Goal: Task Accomplishment & Management: Use online tool/utility

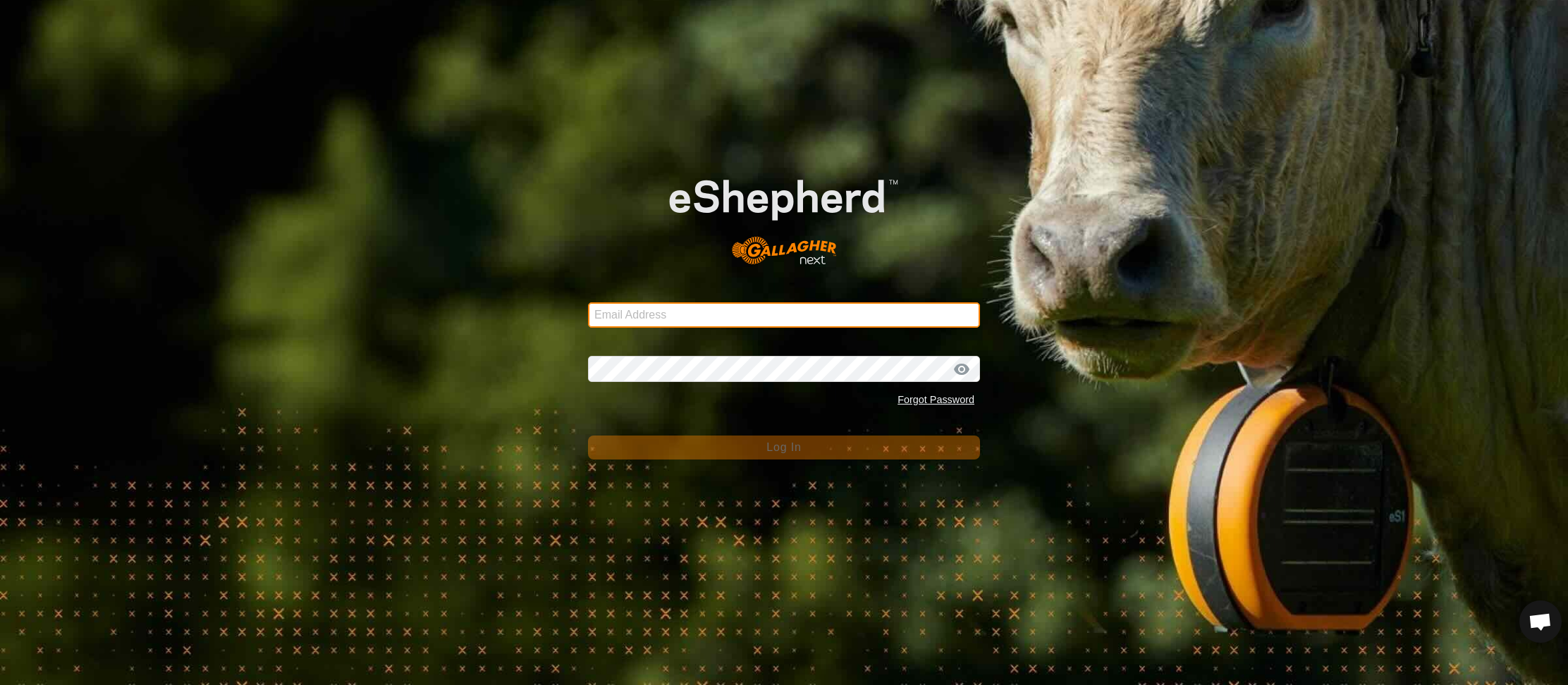
type input "[EMAIL_ADDRESS][PERSON_NAME][DOMAIN_NAME]"
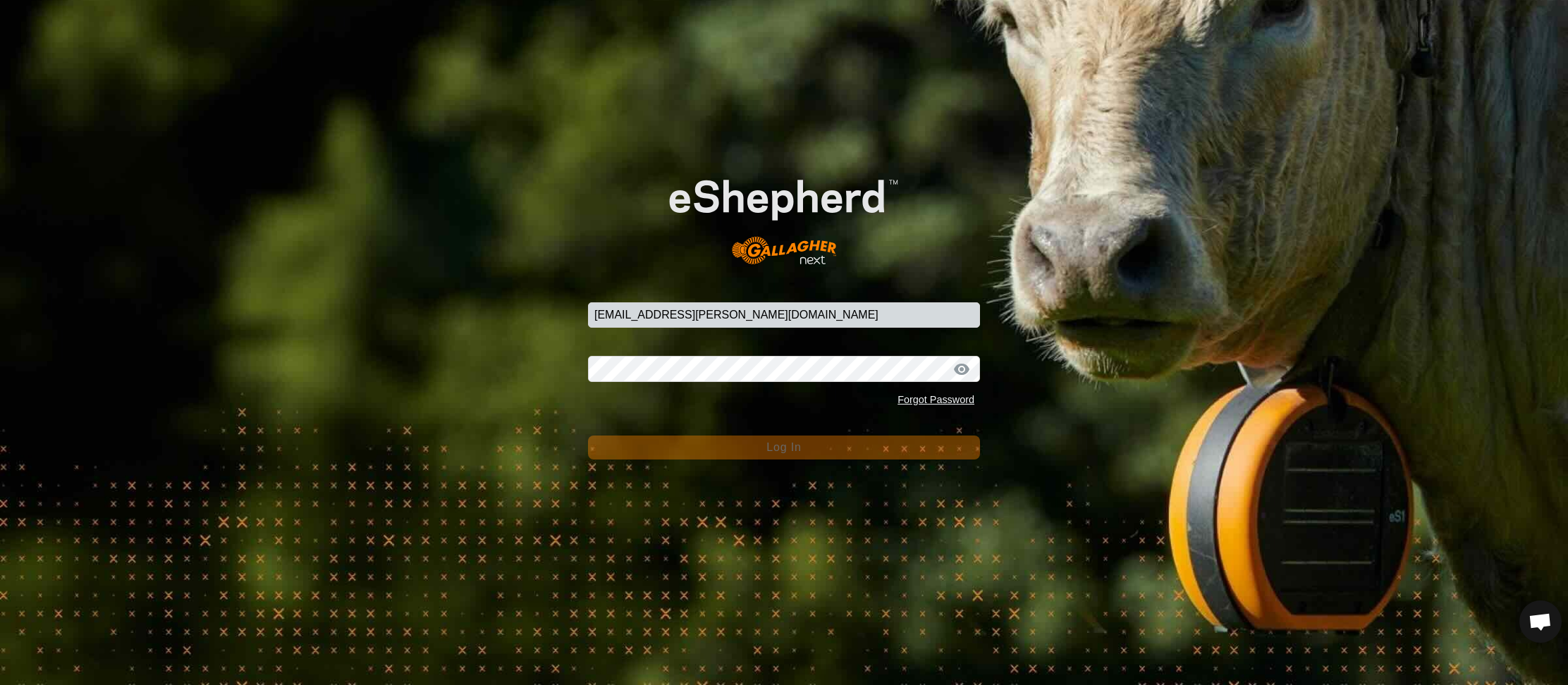
drag, startPoint x: 712, startPoint y: 496, endPoint x: 771, endPoint y: 456, distance: 71.3
click at [715, 496] on div "Email Address [EMAIL_ADDRESS][PERSON_NAME][DOMAIN_NAME] Password Forgot Passwor…" at bounding box center [784, 342] width 1568 height 685
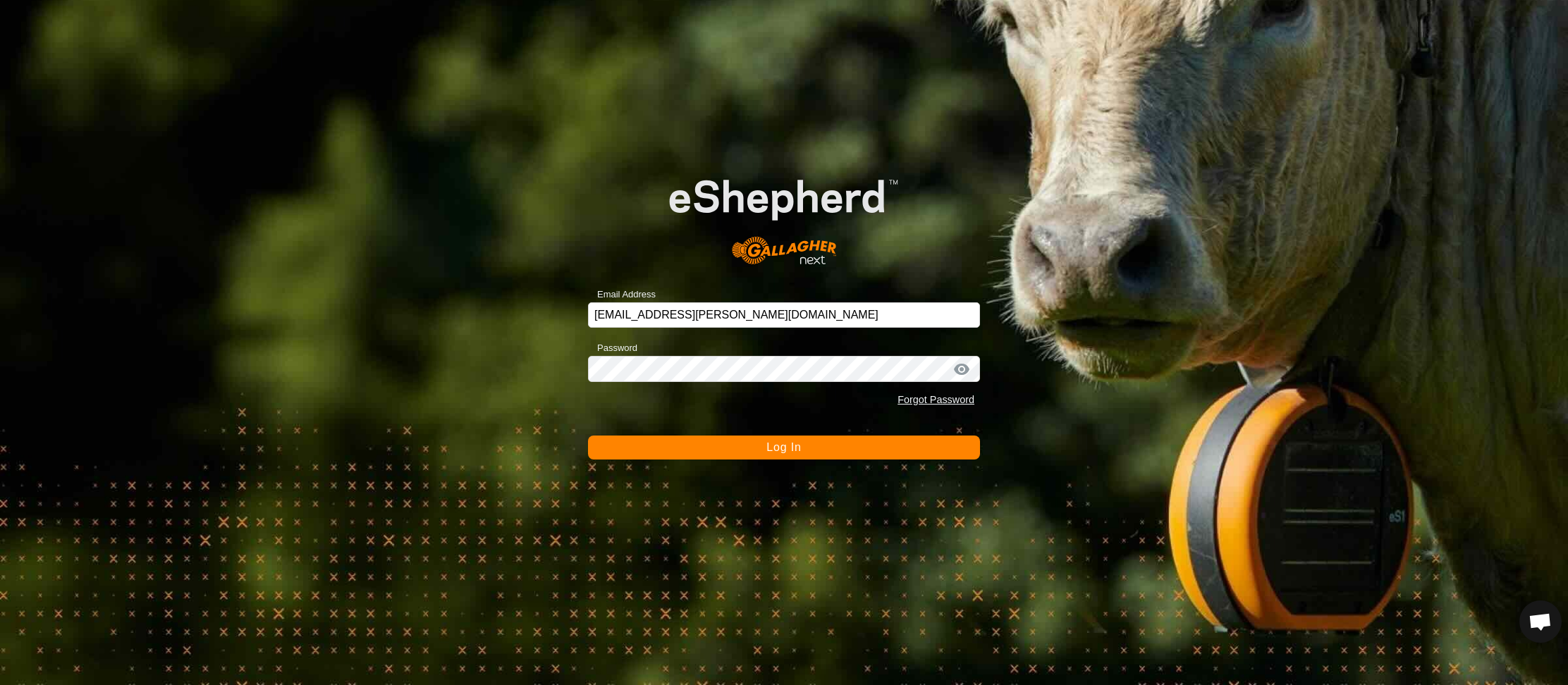
click at [778, 445] on span "Log In" at bounding box center [784, 447] width 35 height 12
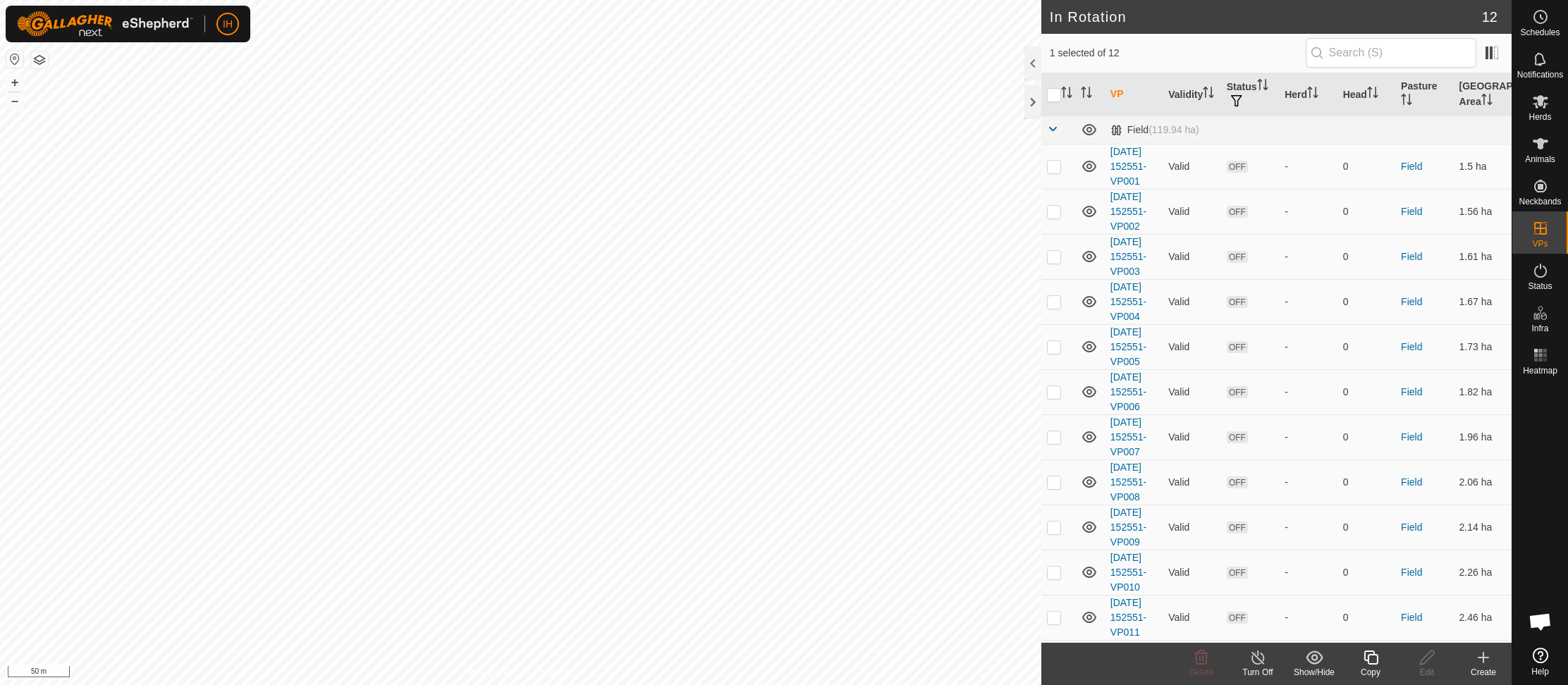
click at [1372, 661] on icon at bounding box center [1371, 658] width 17 height 17
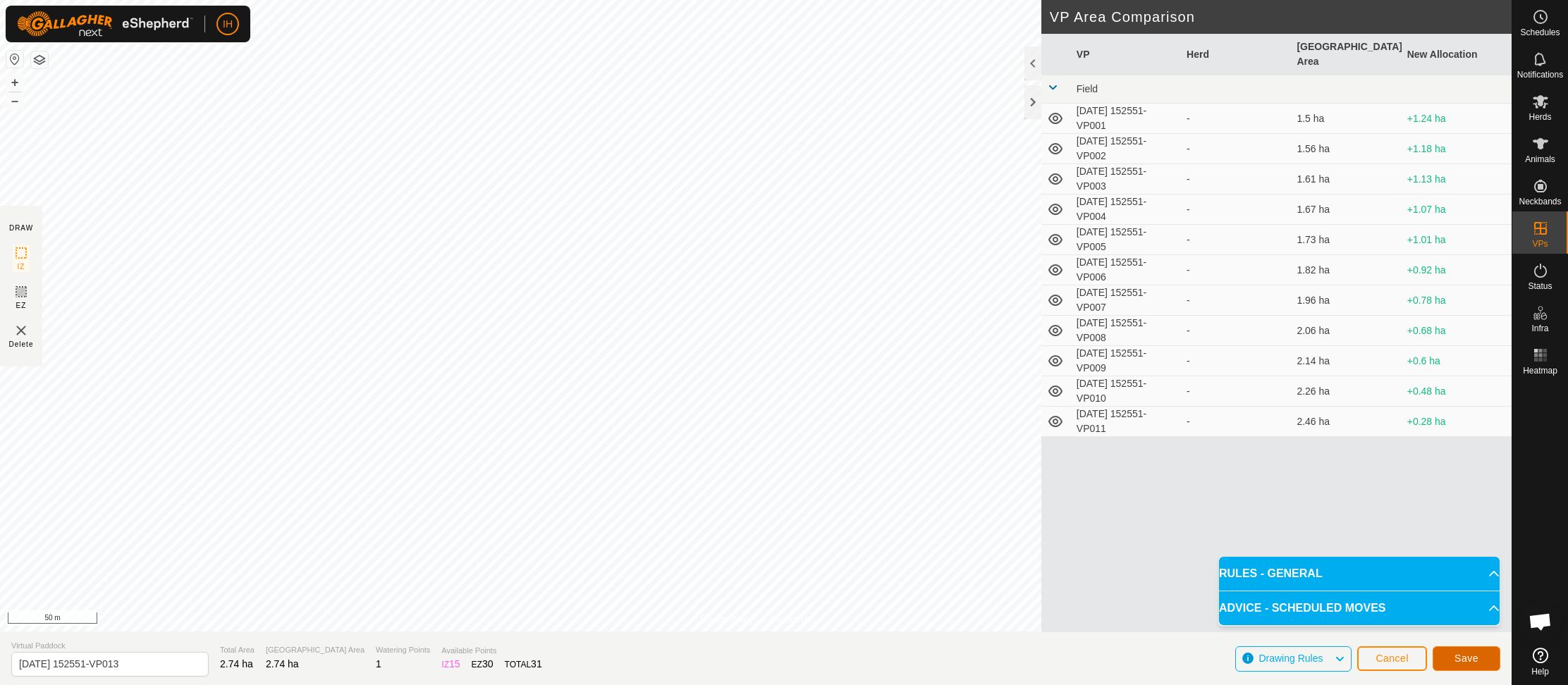
click at [1472, 656] on span "Save" at bounding box center [1466, 658] width 24 height 12
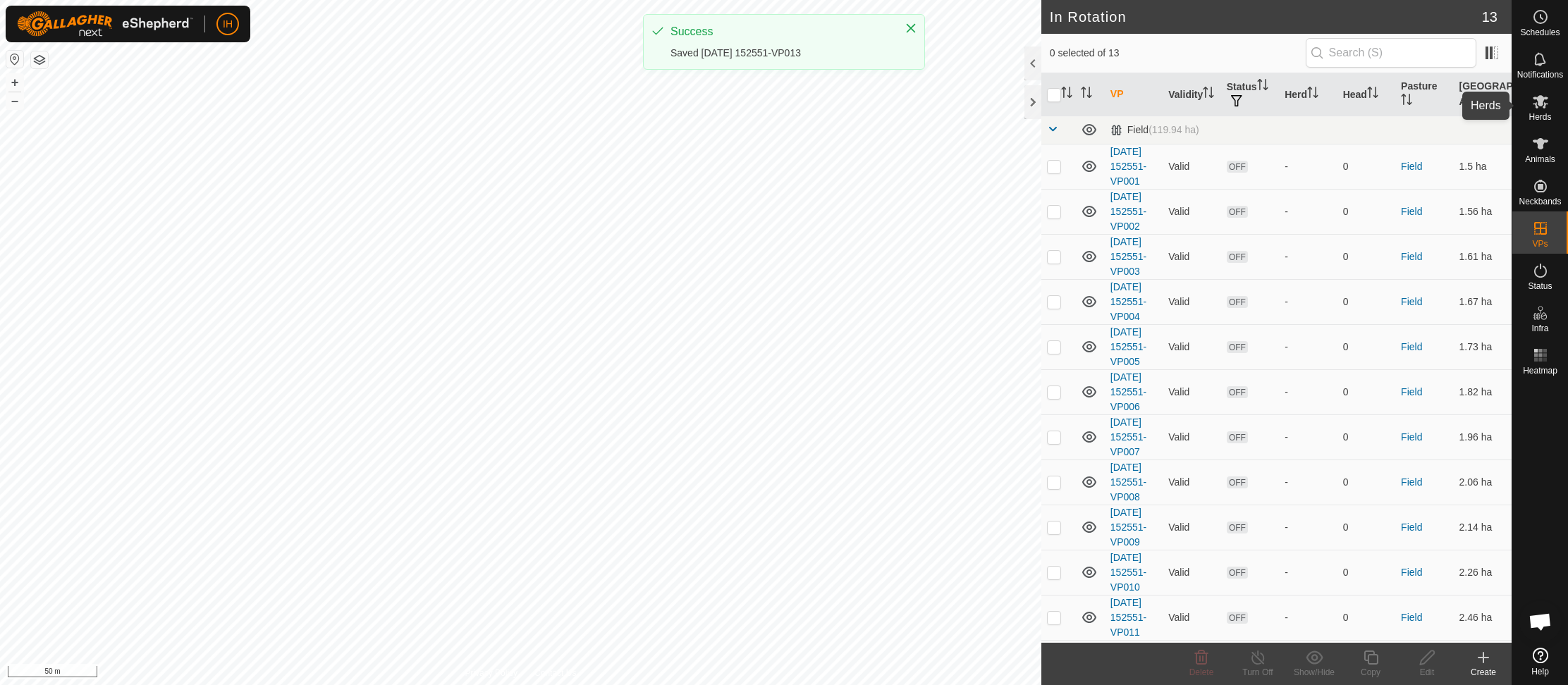
click at [1543, 107] on icon at bounding box center [1541, 102] width 16 height 13
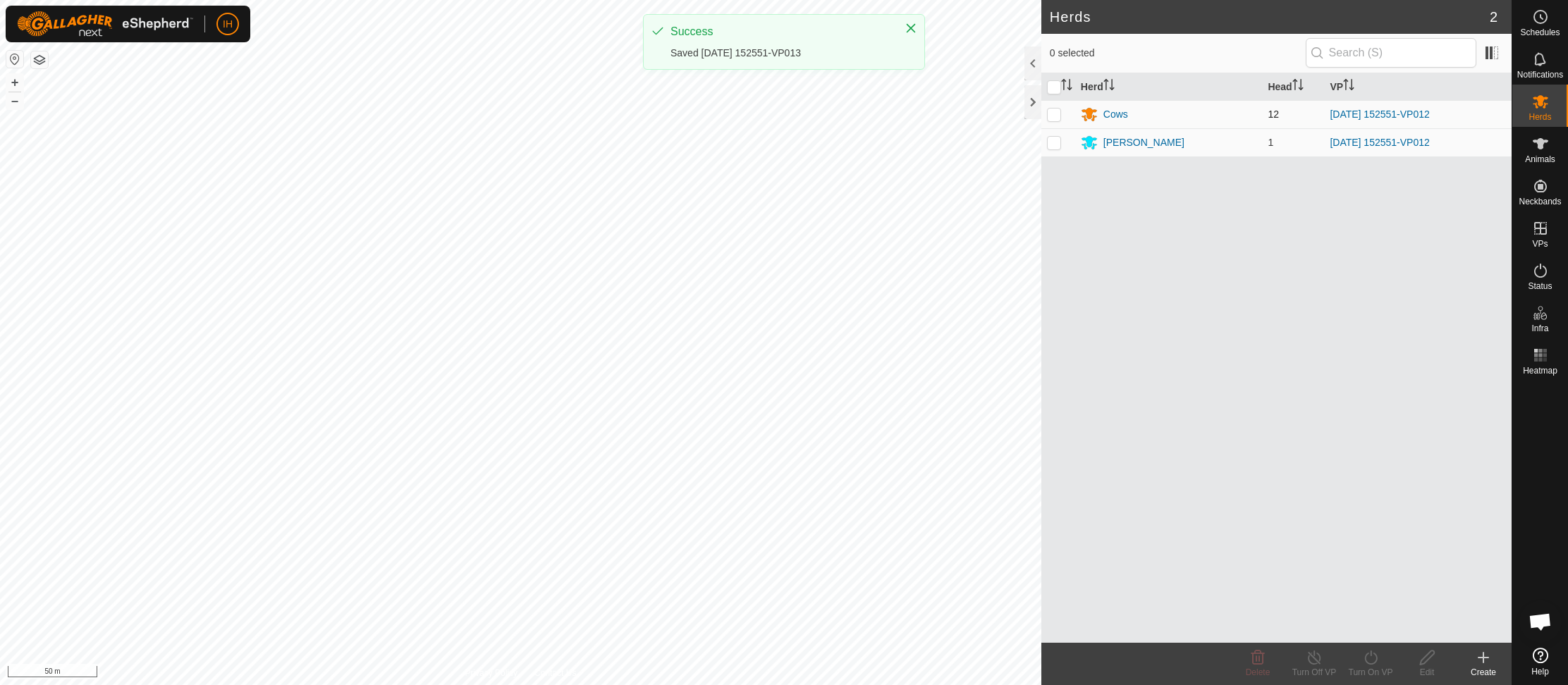
drag, startPoint x: 1049, startPoint y: 113, endPoint x: 1050, endPoint y: 120, distance: 7.1
click at [1049, 113] on p-checkbox at bounding box center [1054, 114] width 14 height 12
checkbox input "true"
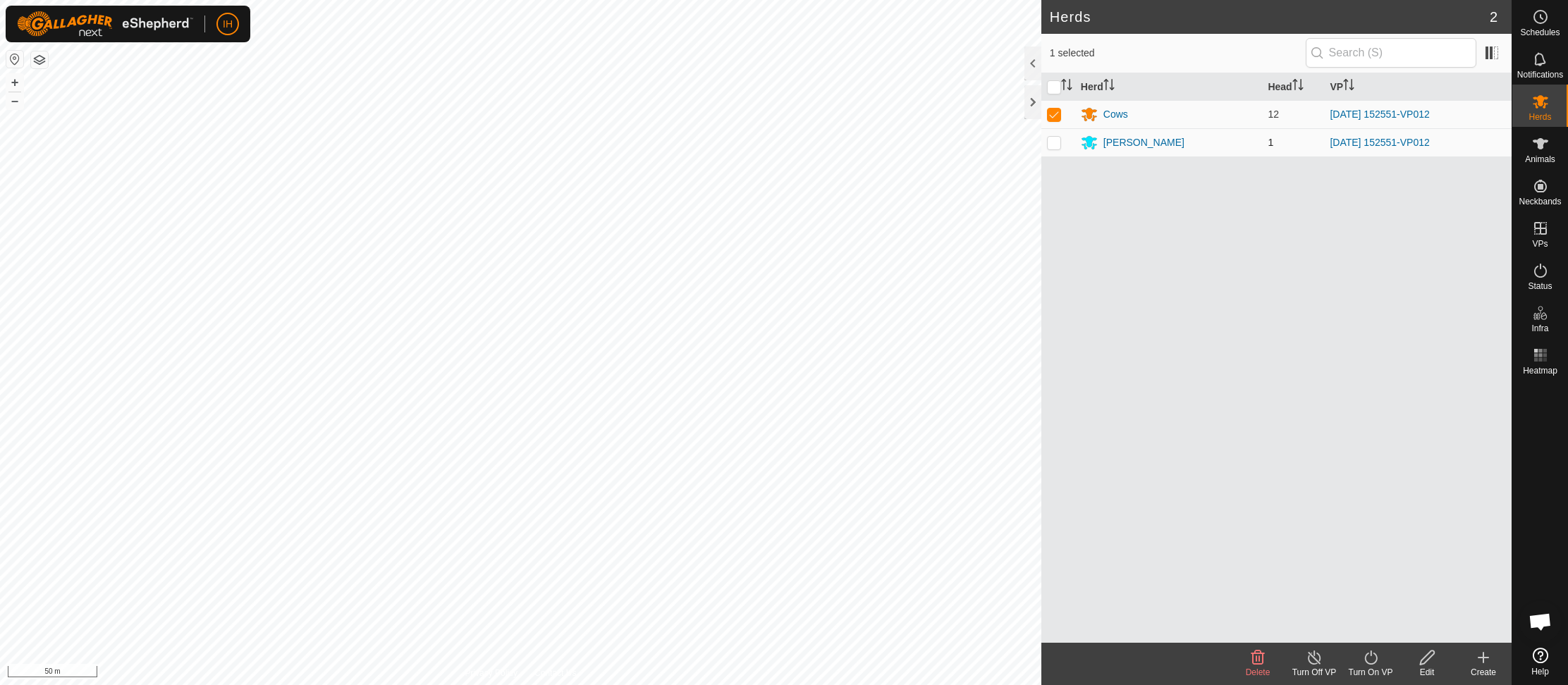
click at [1052, 145] on p-checkbox at bounding box center [1054, 142] width 14 height 12
checkbox input "true"
click at [1370, 654] on icon at bounding box center [1371, 658] width 17 height 17
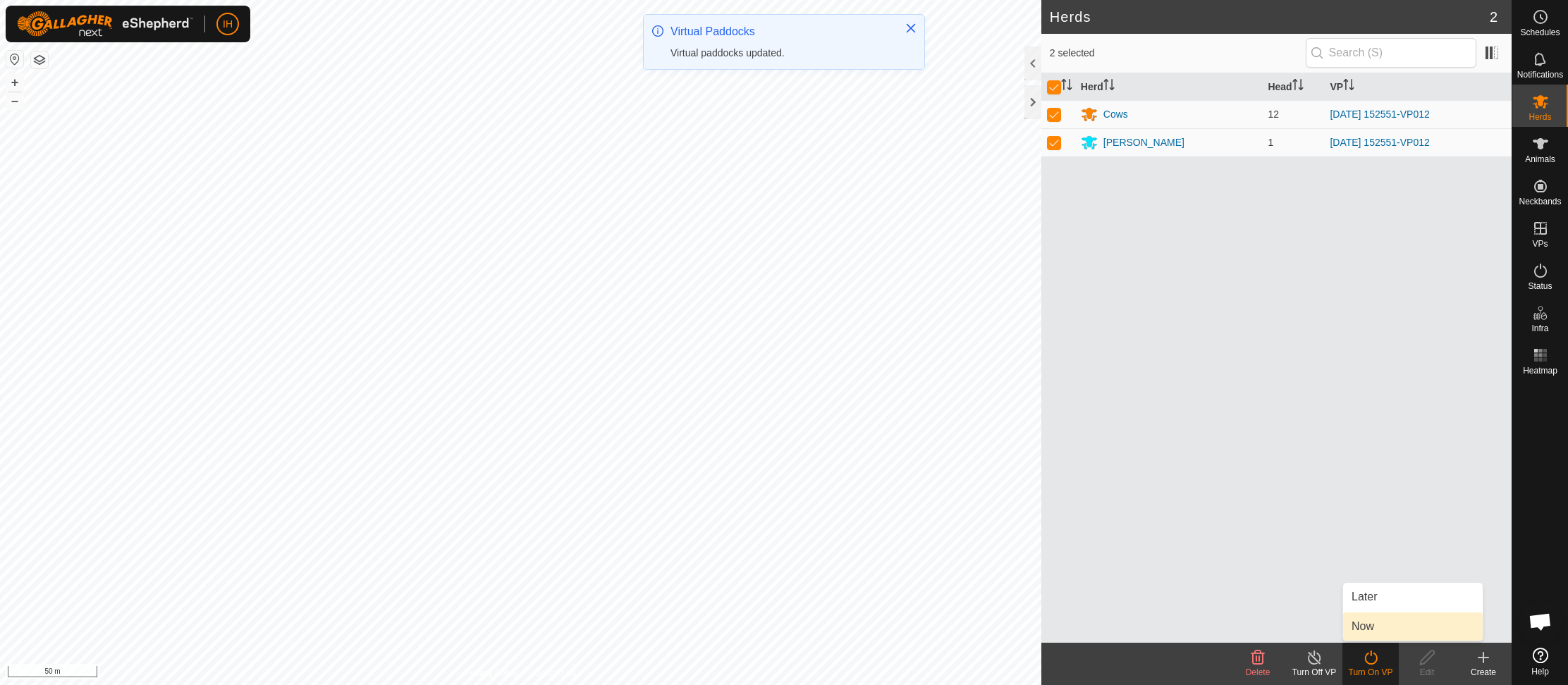
click at [1368, 628] on link "Now" at bounding box center [1413, 627] width 140 height 28
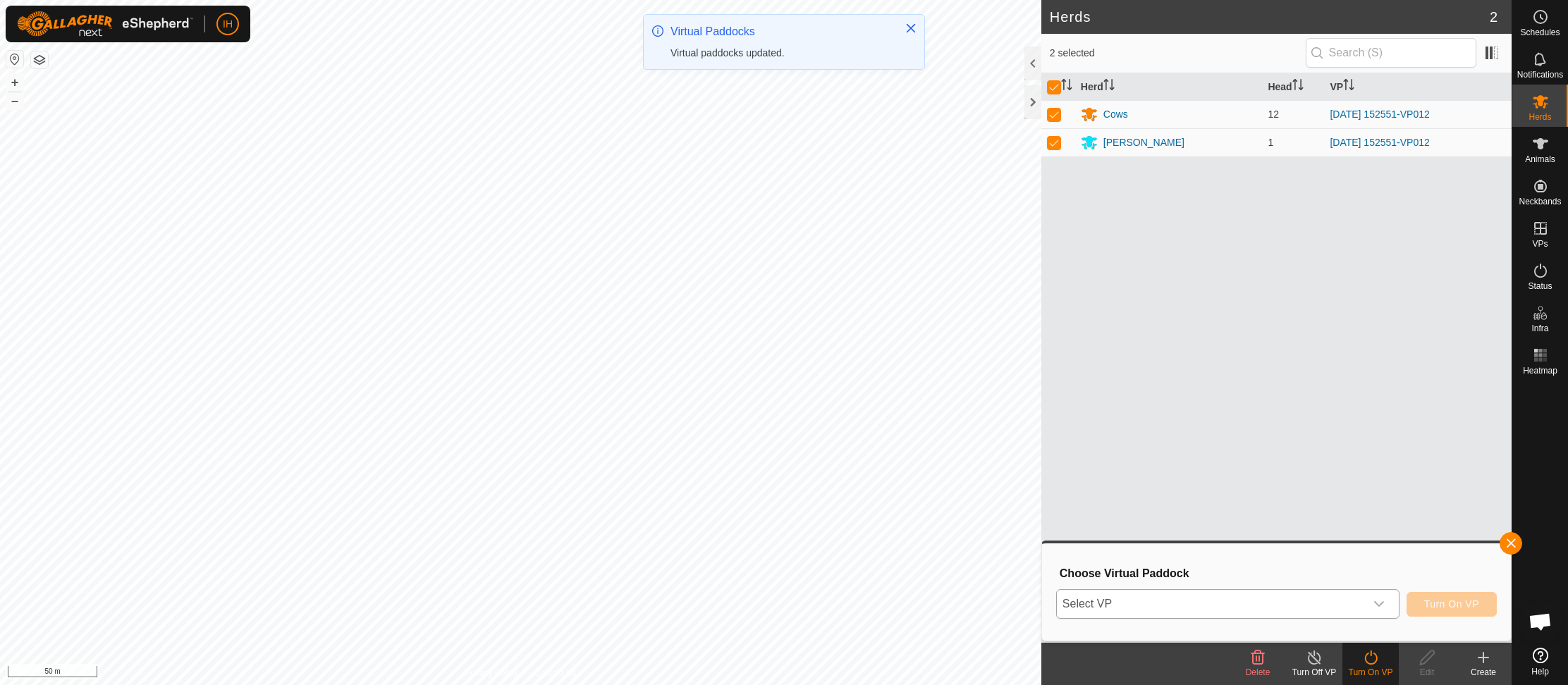
click at [1295, 598] on span "Select VP" at bounding box center [1211, 604] width 309 height 28
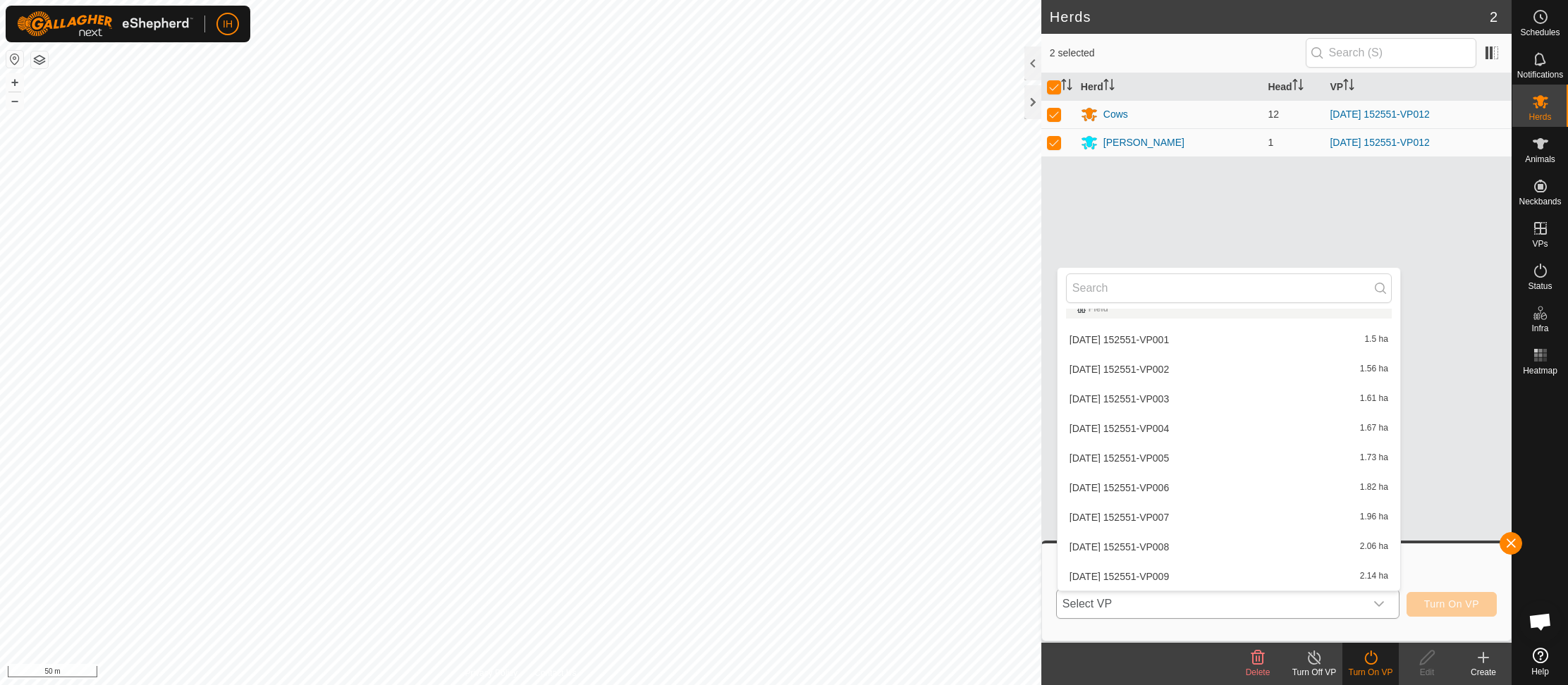
scroll to position [134, 0]
click at [1190, 574] on li "[DATE] 152551-VP013 2.74 ha" at bounding box center [1229, 577] width 343 height 28
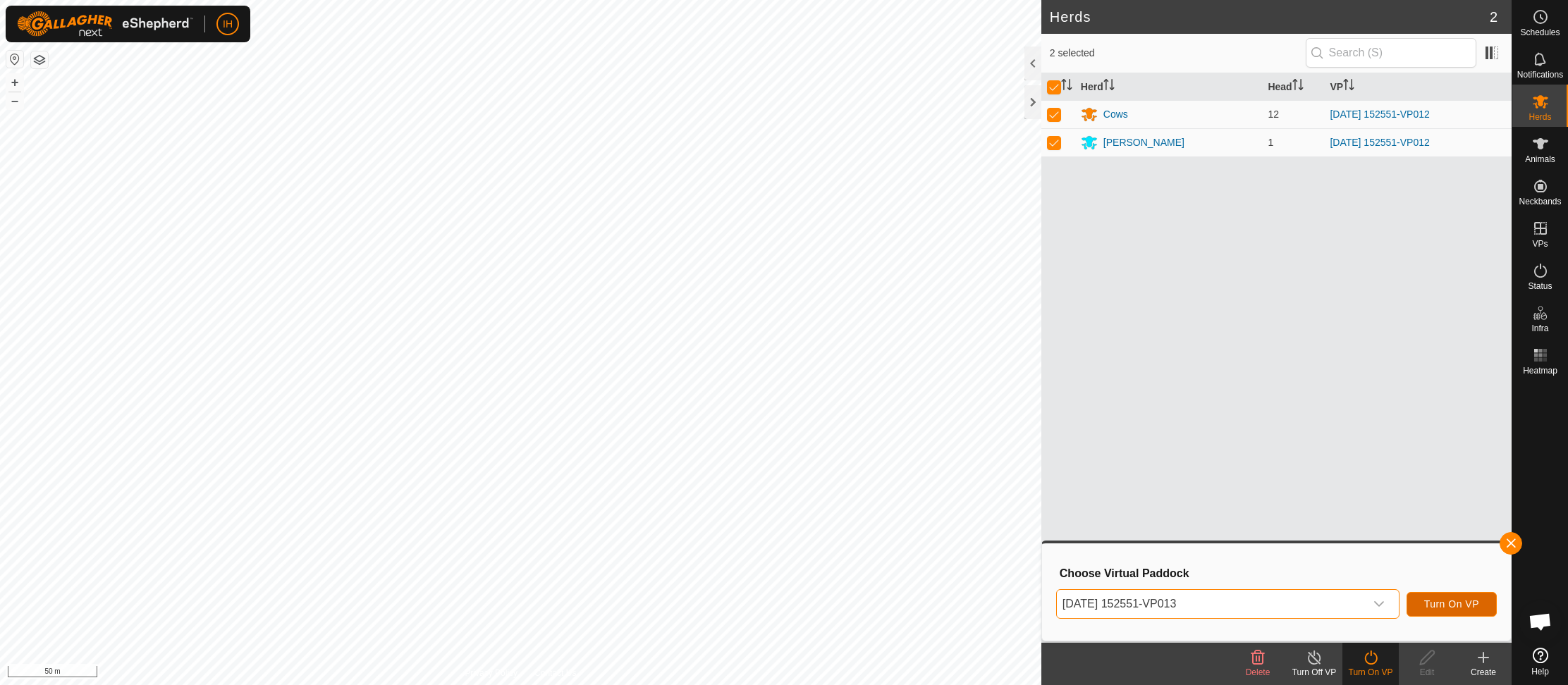
click at [1450, 604] on span "Turn On VP" at bounding box center [1451, 604] width 55 height 12
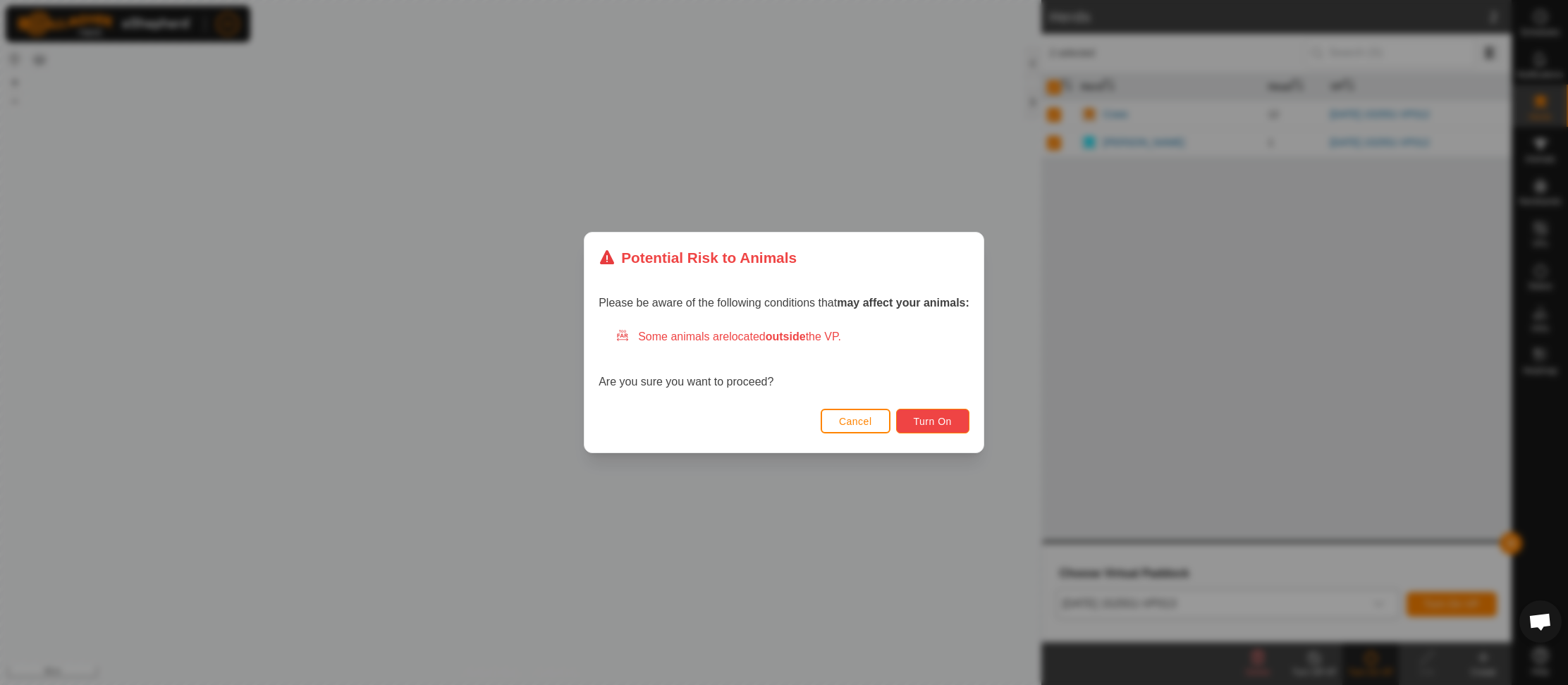
click at [929, 424] on span "Turn On" at bounding box center [933, 422] width 38 height 12
